Goal: Book appointment/travel/reservation

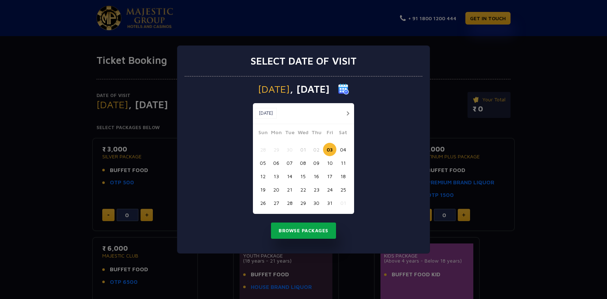
click at [310, 232] on button "Browse Packages" at bounding box center [303, 231] width 65 height 17
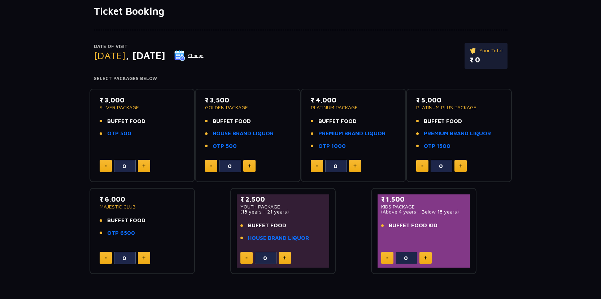
scroll to position [59, 0]
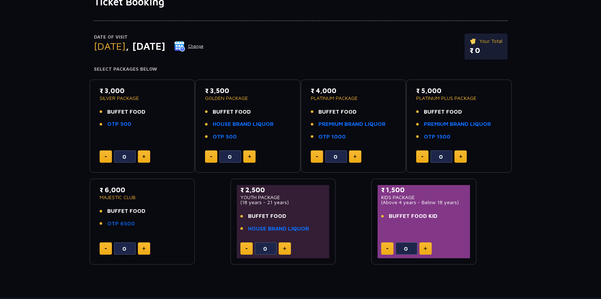
click at [127, 223] on link "OTP 6500" at bounding box center [121, 224] width 28 height 8
click at [257, 122] on link "HOUSE BRAND LIQUOR" at bounding box center [243, 124] width 61 height 8
click at [357, 124] on link "PREMIUM BRAND LIQUOR" at bounding box center [352, 124] width 67 height 8
